Goal: Task Accomplishment & Management: Use online tool/utility

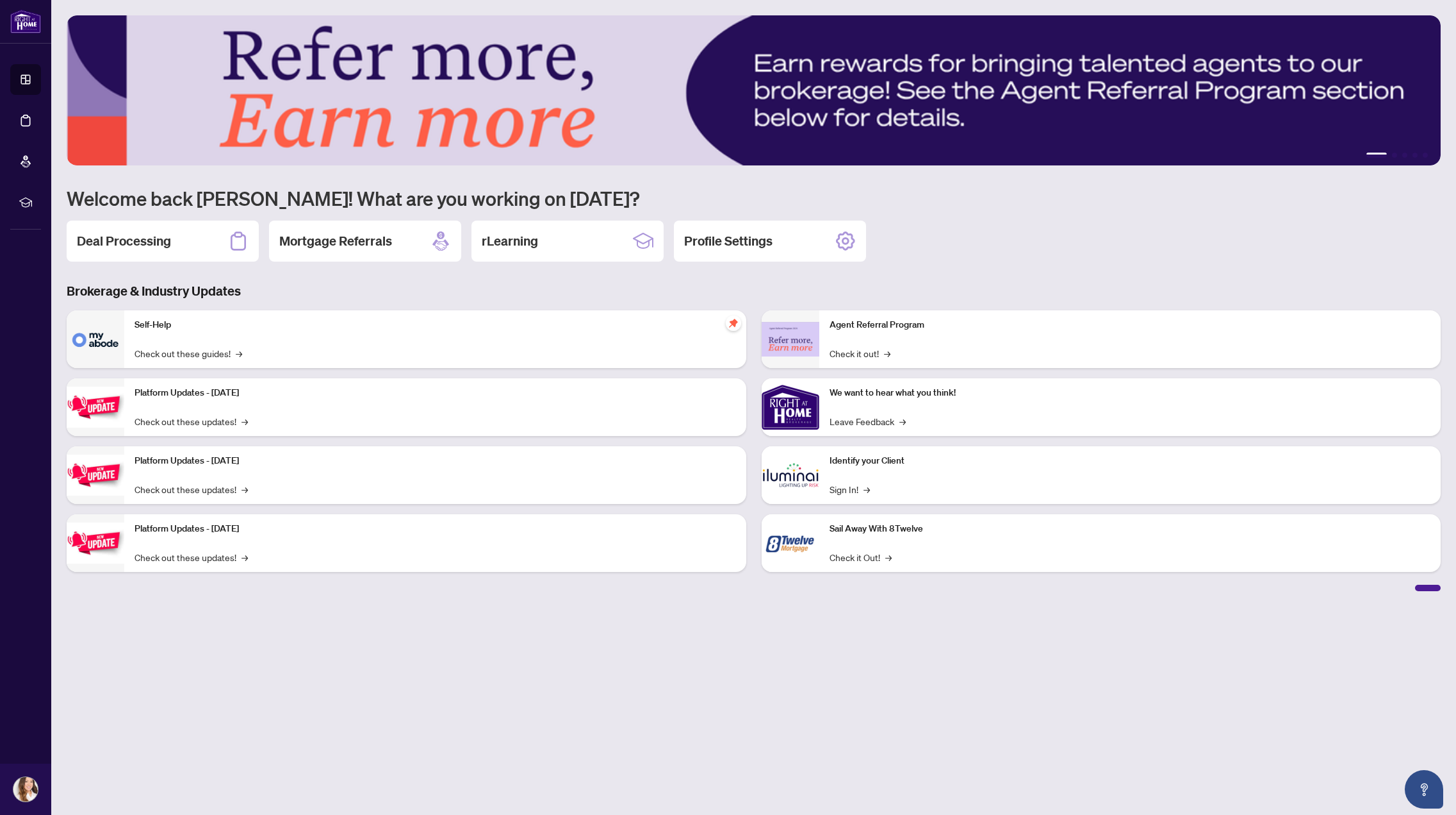
click at [200, 238] on div "Deal Processing" at bounding box center [162, 240] width 192 height 41
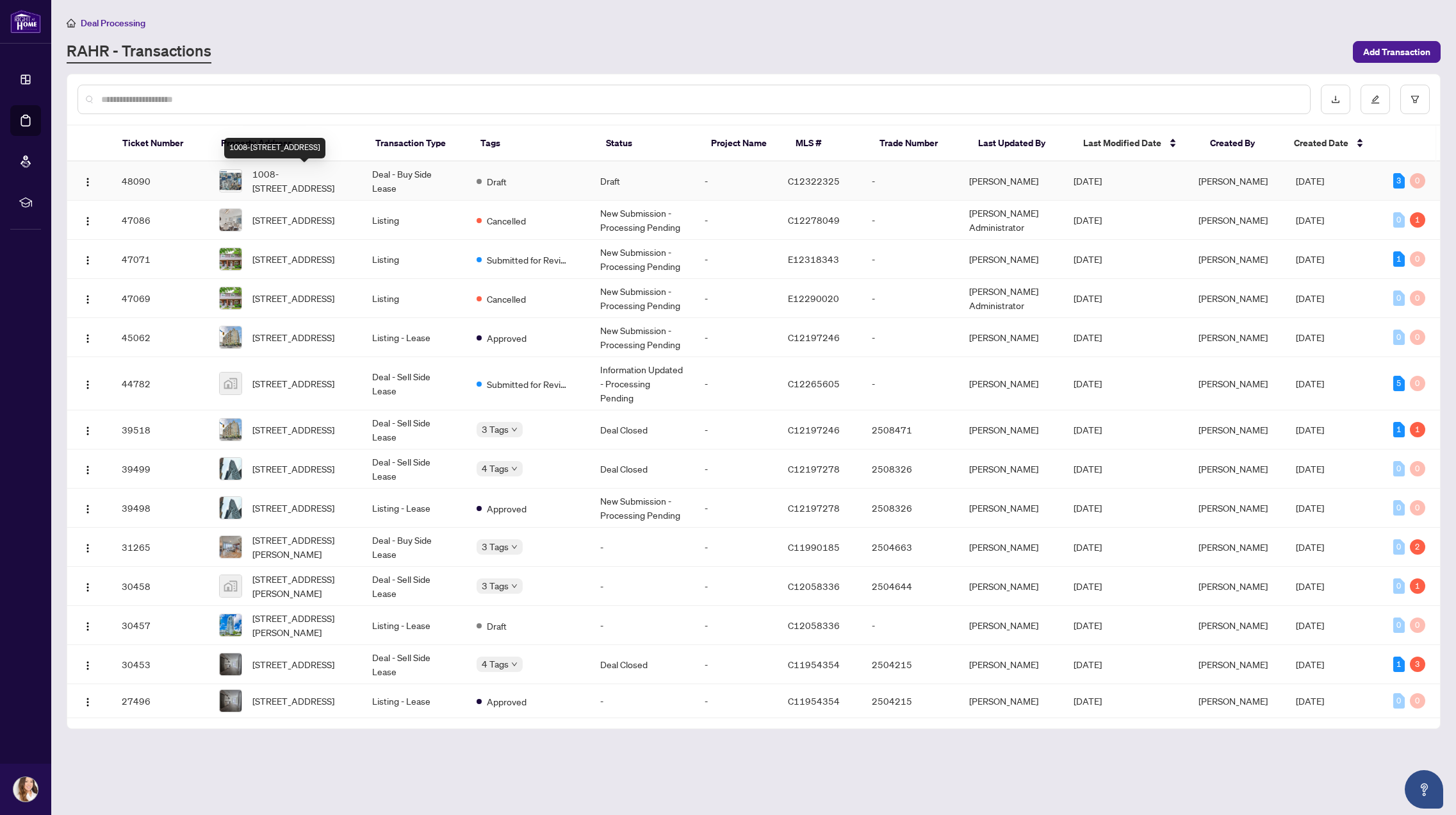
click at [313, 176] on span "1008-[STREET_ADDRESS]" at bounding box center [302, 180] width 99 height 29
